Goal: Information Seeking & Learning: Learn about a topic

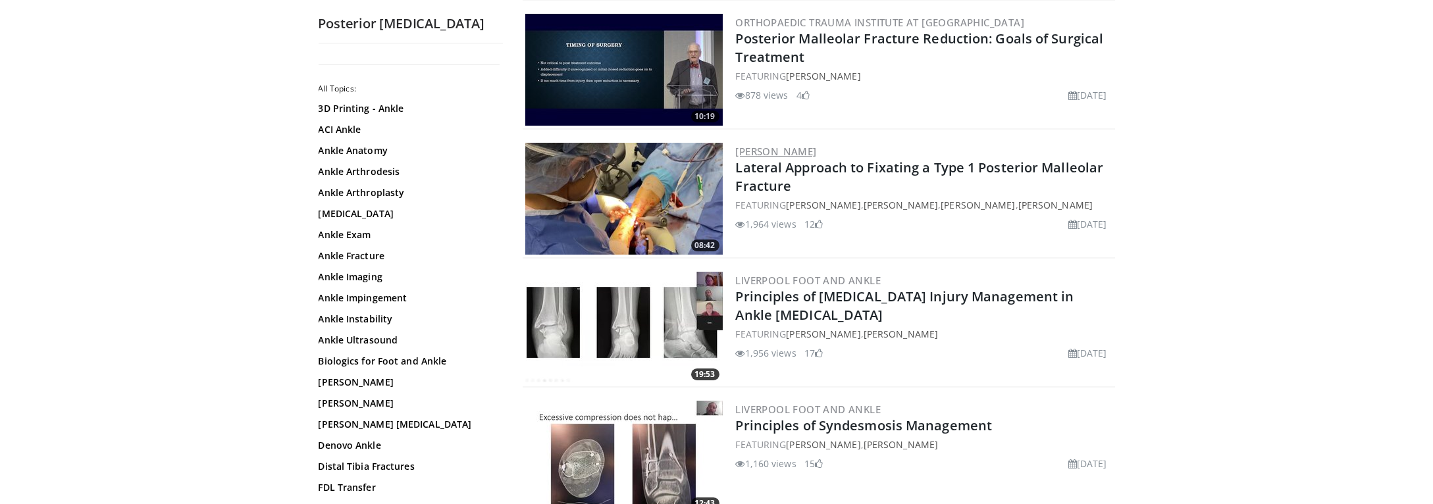
scroll to position [395, 0]
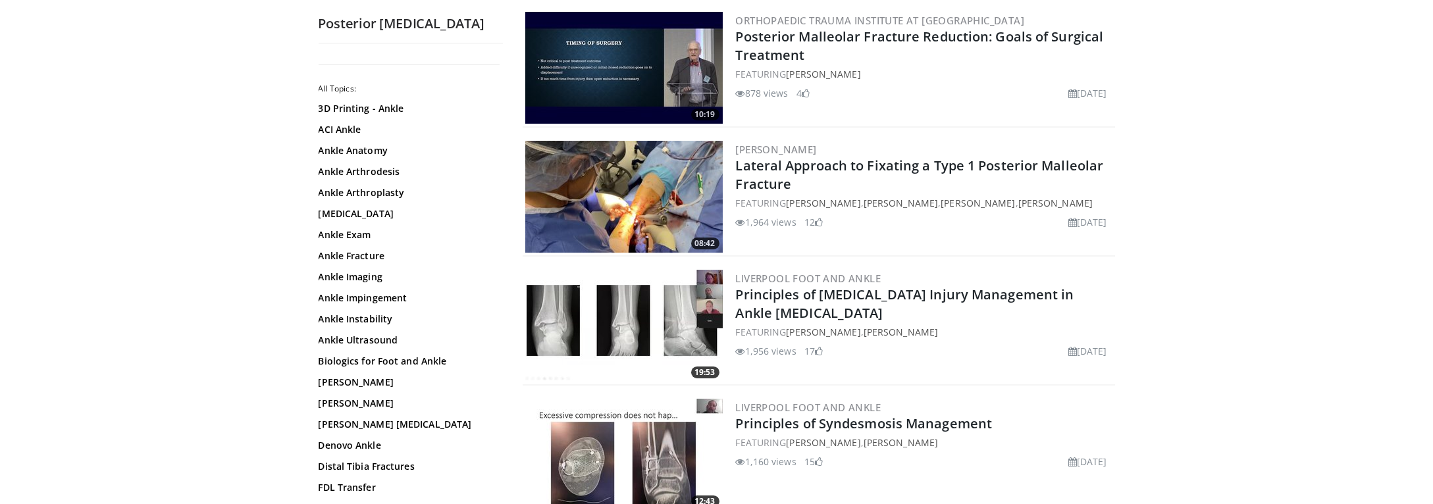
click at [679, 206] on img at bounding box center [623, 197] width 197 height 112
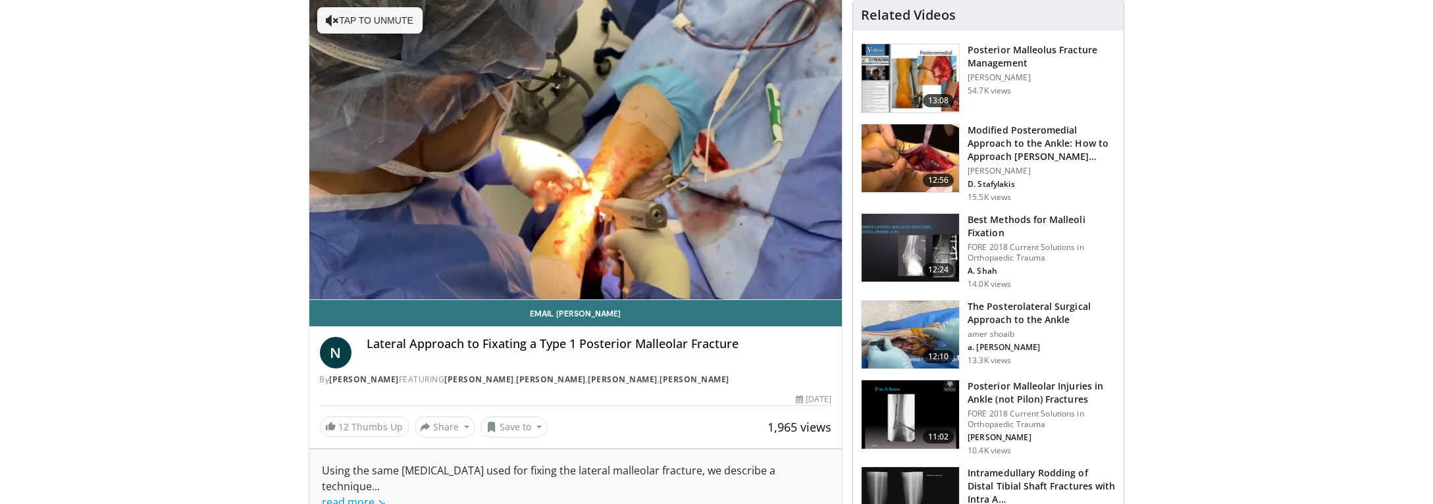
scroll to position [132, 0]
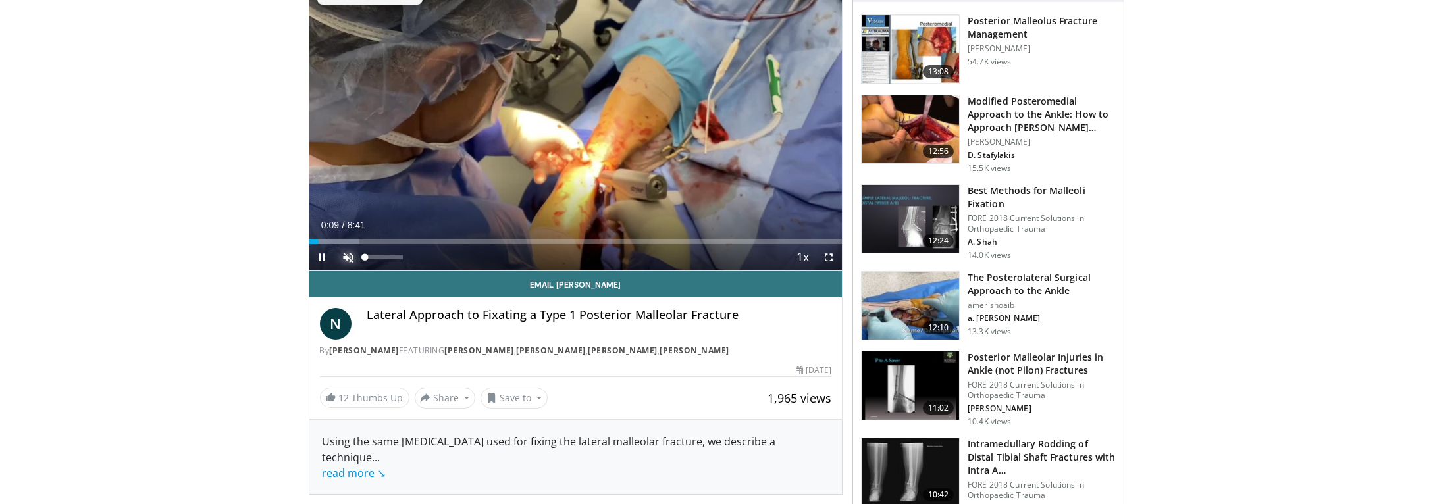
click at [351, 253] on span "Video Player" at bounding box center [349, 257] width 26 height 26
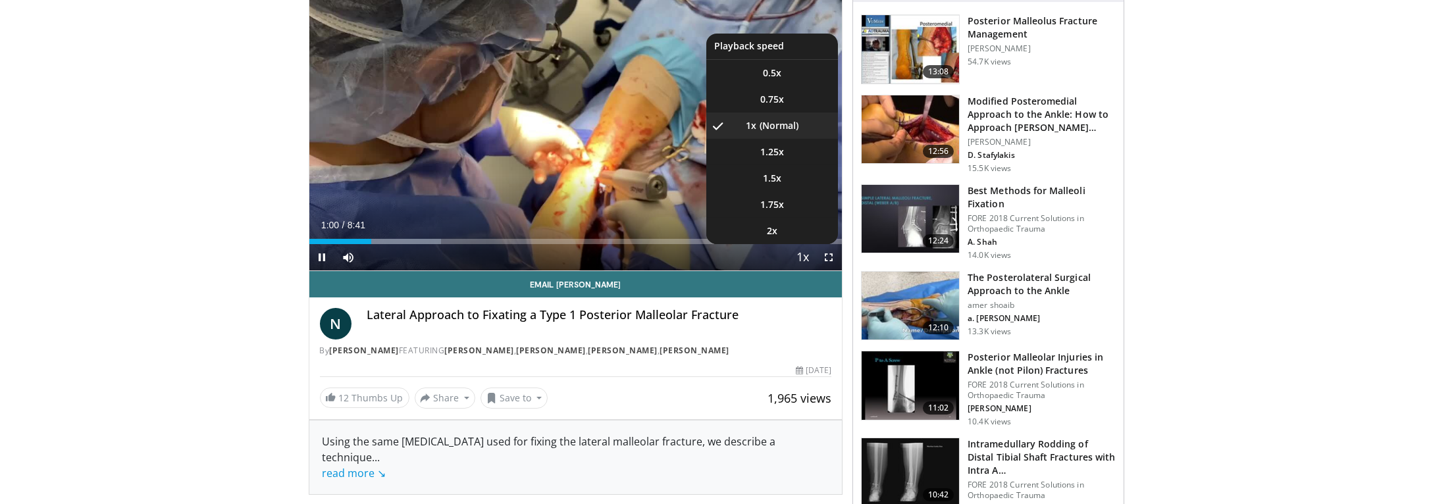
click at [807, 256] on span "Video Player" at bounding box center [802, 258] width 18 height 26
click at [806, 257] on span "Video Player" at bounding box center [802, 258] width 18 height 26
click at [776, 180] on span "1.5x" at bounding box center [772, 178] width 18 height 13
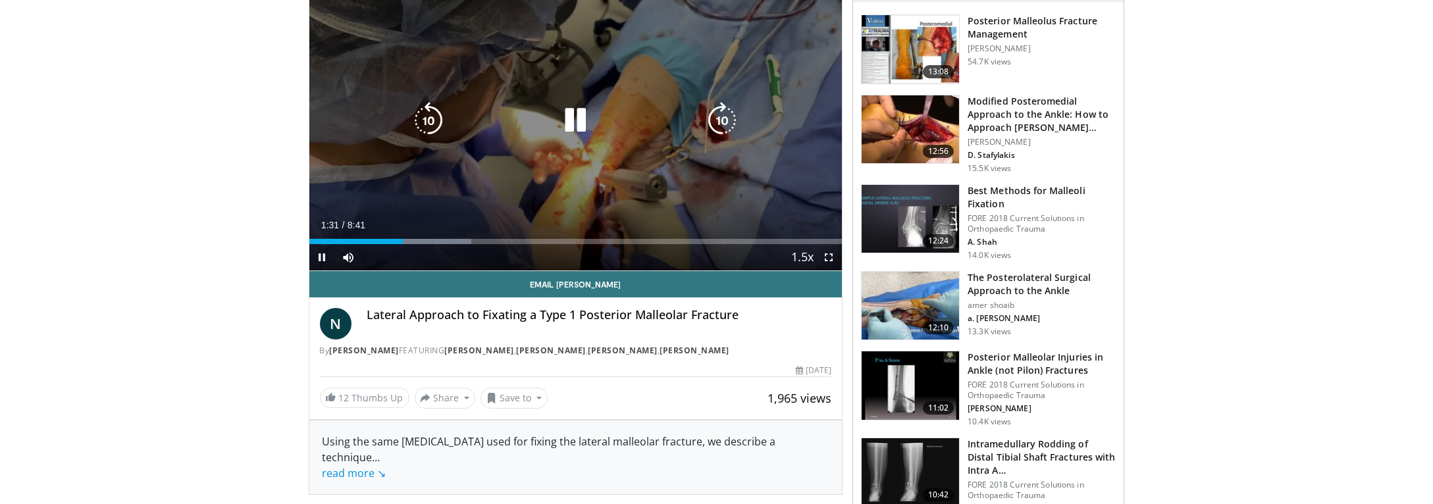
click at [474, 202] on div "10 seconds Tap to unmute" at bounding box center [575, 120] width 533 height 300
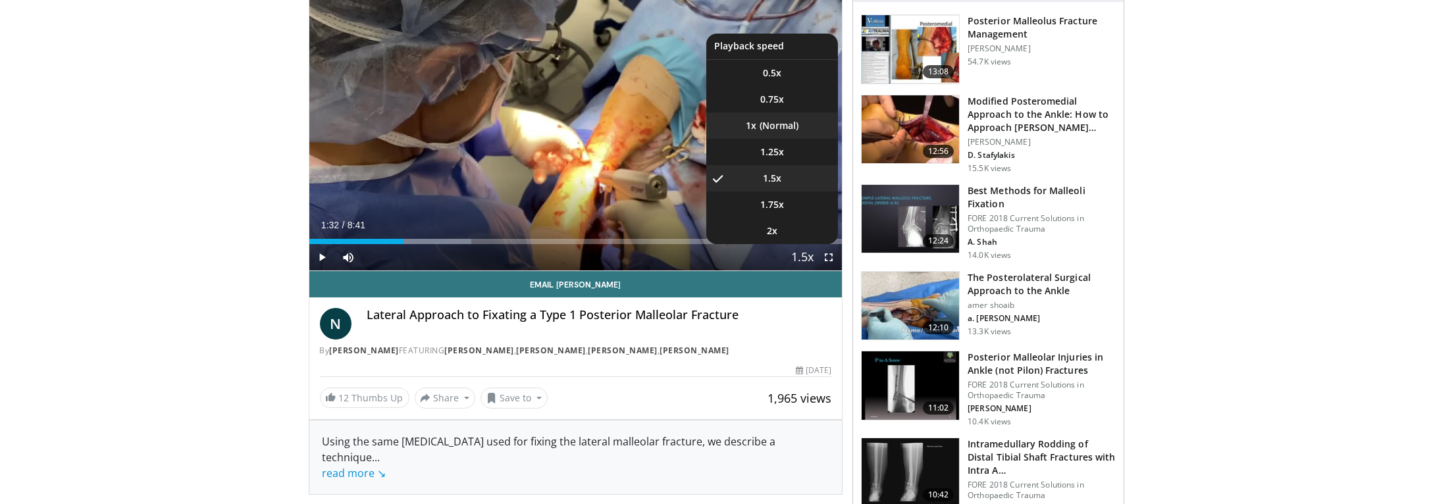
click at [779, 120] on li "1x" at bounding box center [772, 126] width 132 height 26
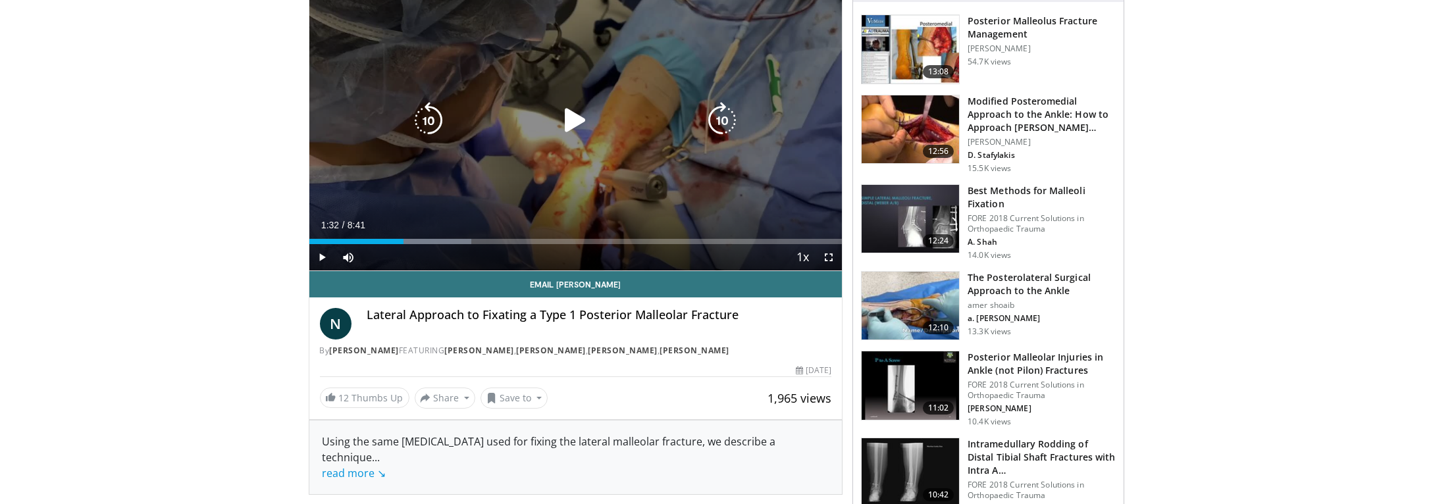
click at [576, 115] on icon "Video Player" at bounding box center [575, 120] width 37 height 37
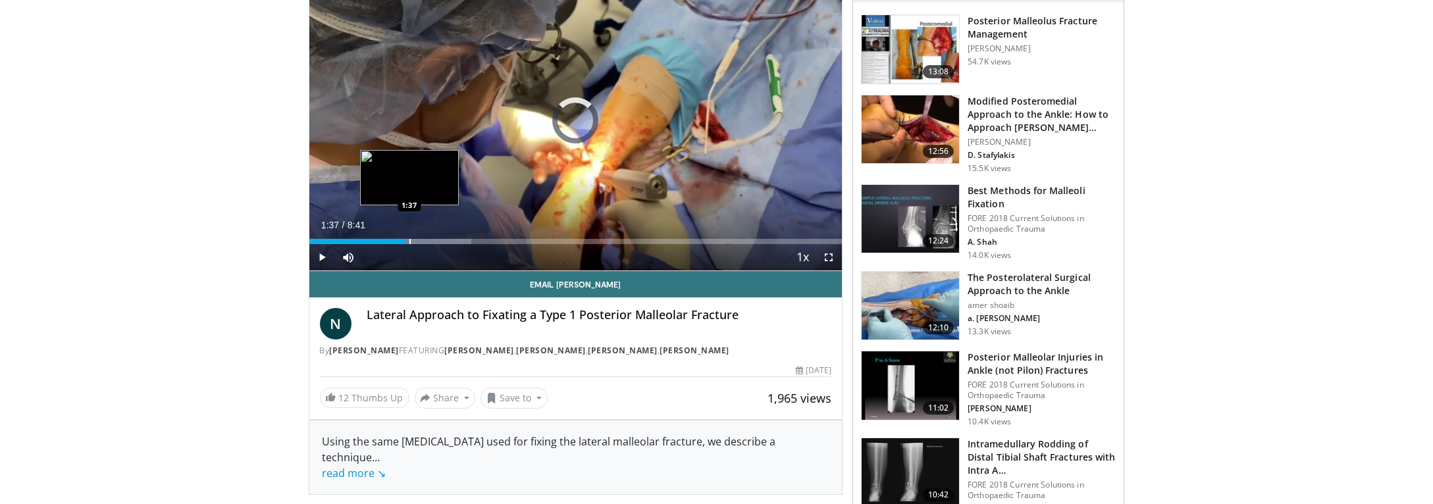
click at [409, 236] on div "Loaded : 30.41% 1:34 1:37" at bounding box center [575, 238] width 533 height 13
click at [415, 242] on div "Progress Bar" at bounding box center [415, 241] width 1 height 5
click at [424, 239] on div "Progress Bar" at bounding box center [424, 241] width 1 height 5
click at [434, 242] on div "Progress Bar" at bounding box center [434, 241] width 1 height 5
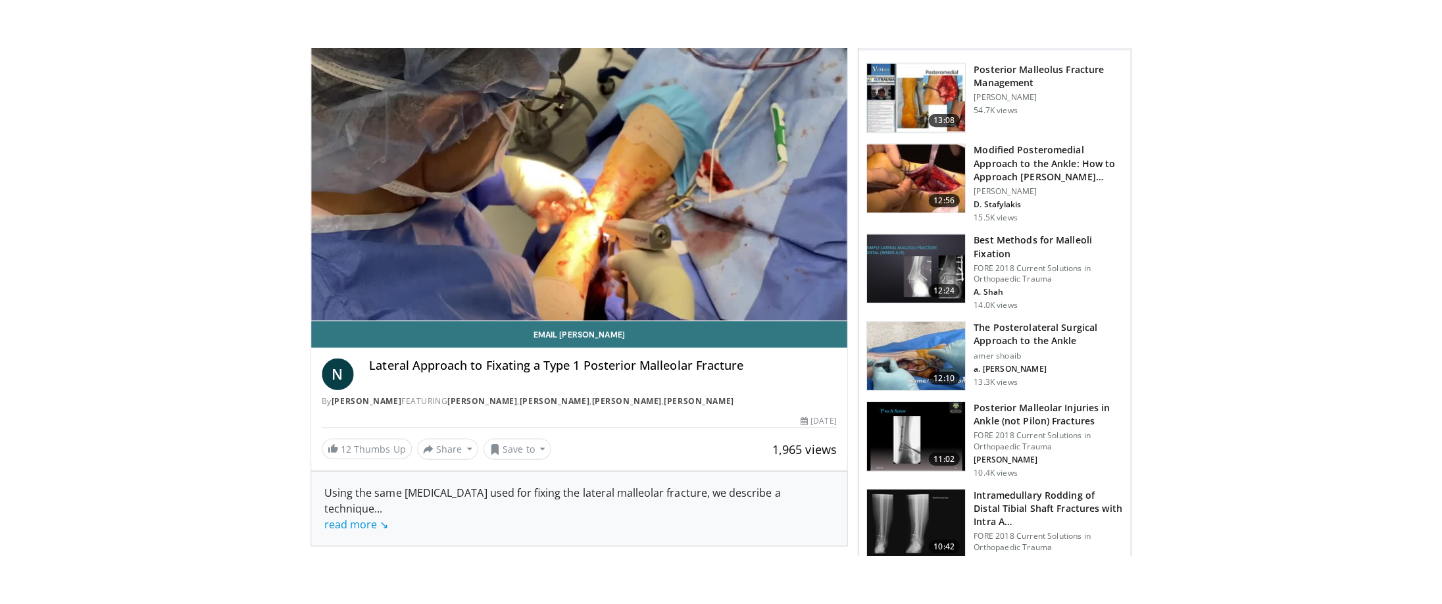
scroll to position [66, 0]
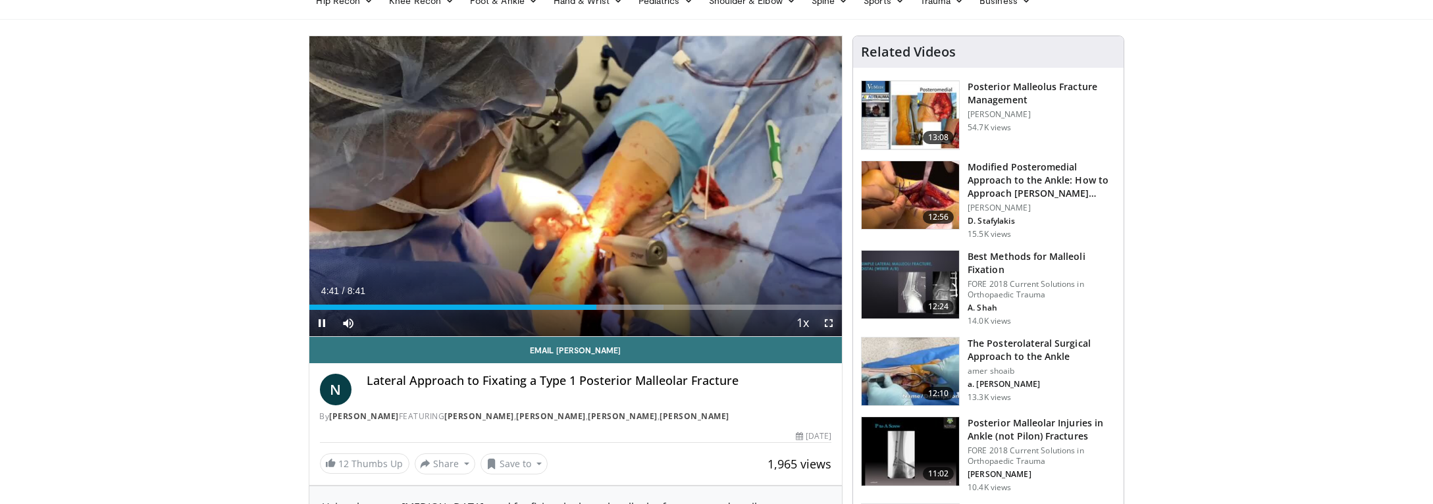
click at [827, 328] on span "Video Player" at bounding box center [828, 323] width 26 height 26
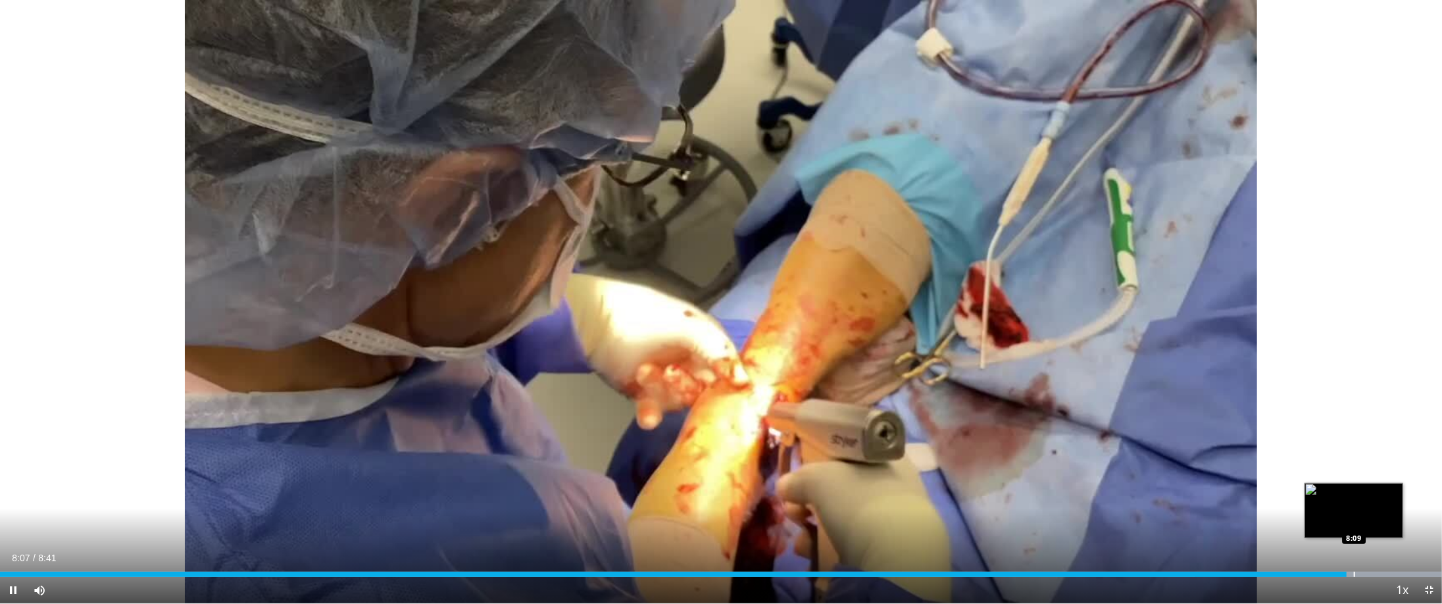
click at [1354, 503] on div "Progress Bar" at bounding box center [1354, 574] width 1 height 5
click at [1373, 503] on div "Progress Bar" at bounding box center [1373, 574] width 1 height 5
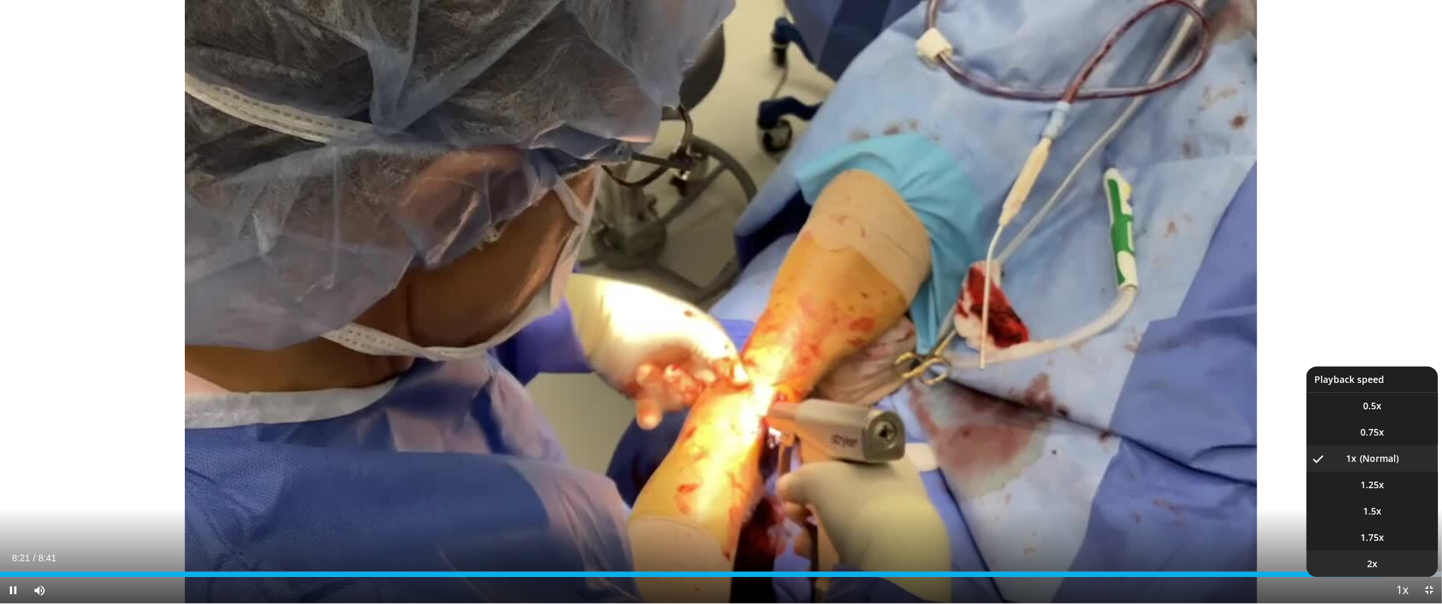
click at [1392, 503] on li "2x" at bounding box center [1373, 564] width 132 height 26
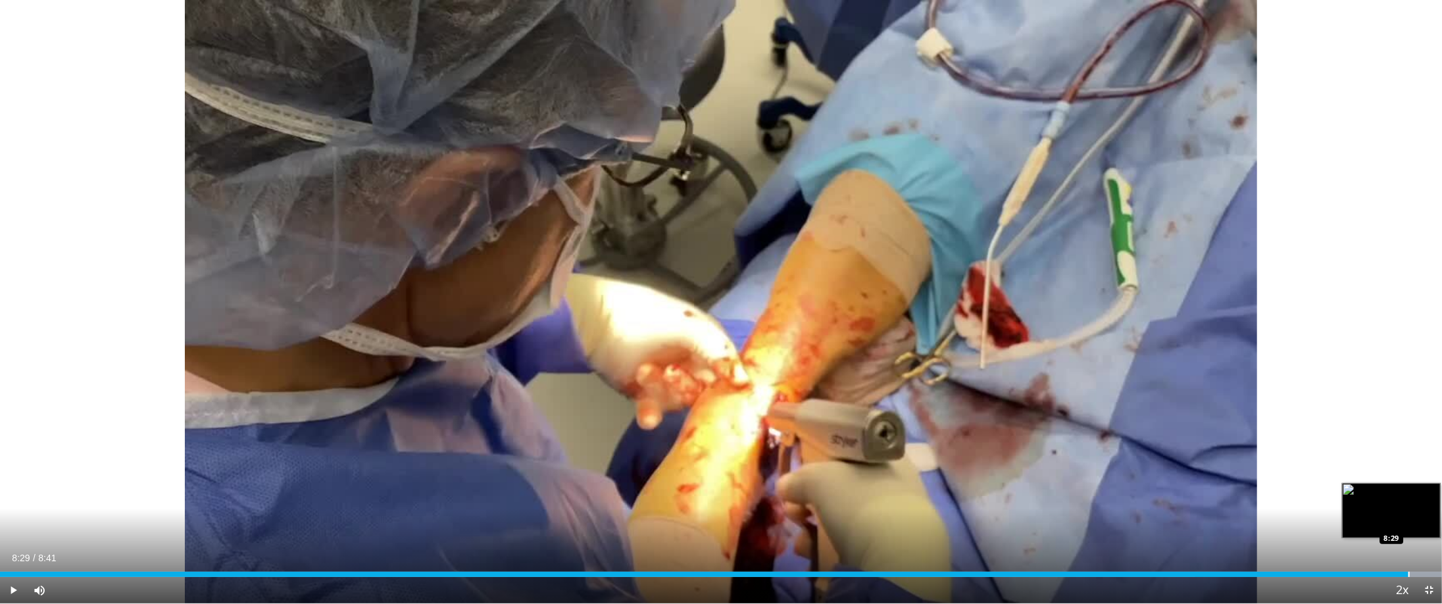
click at [1409, 503] on div "Progress Bar" at bounding box center [1409, 574] width 1 height 5
click at [1405, 503] on div "Progress Bar" at bounding box center [1405, 574] width 1 height 5
click at [1388, 503] on div "Loaded : 100.00% 8:30 8:23" at bounding box center [721, 571] width 1442 height 13
click at [1419, 503] on div "8:36" at bounding box center [713, 574] width 1427 height 5
click at [1409, 503] on div "Loaded : 100.00% 8:34 8:30" at bounding box center [721, 574] width 1442 height 5
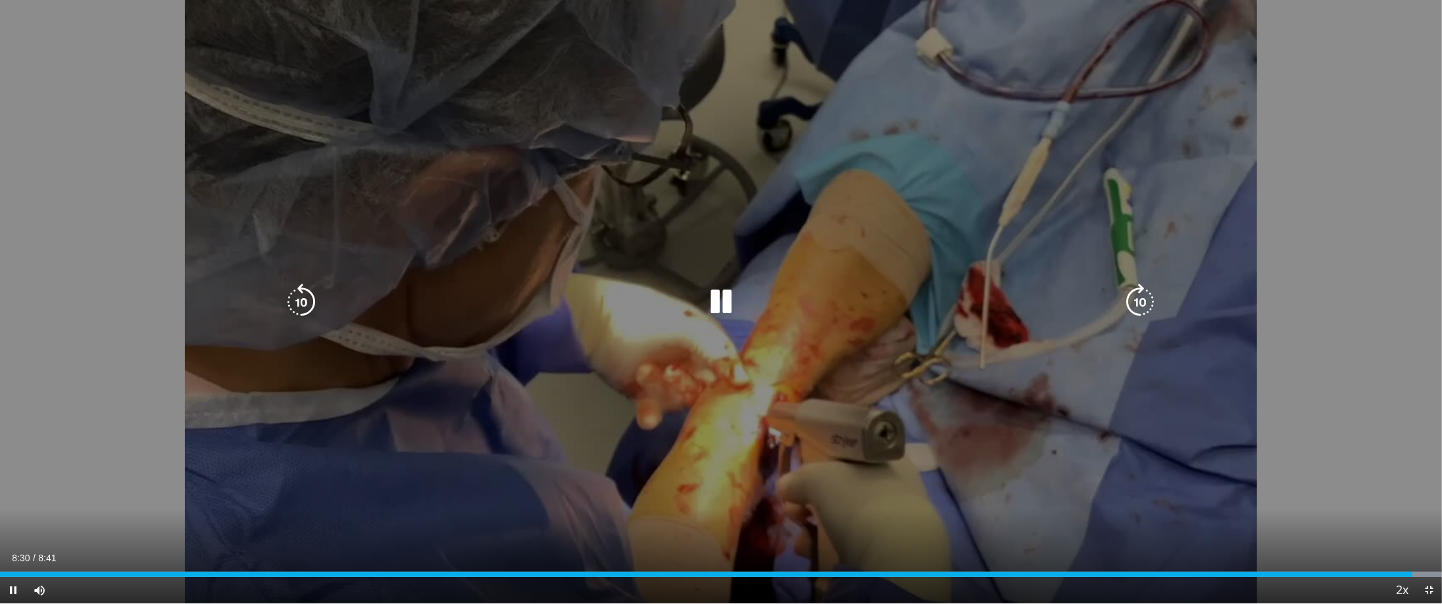
click at [1264, 498] on div "10 seconds Tap to unmute" at bounding box center [721, 301] width 1442 height 603
drag, startPoint x: 701, startPoint y: 297, endPoint x: 719, endPoint y: 303, distance: 18.7
click at [713, 300] on div "Video Player" at bounding box center [720, 302] width 865 height 26
click at [732, 303] on icon "Video Player" at bounding box center [721, 302] width 37 height 37
